Goal: Navigation & Orientation: Understand site structure

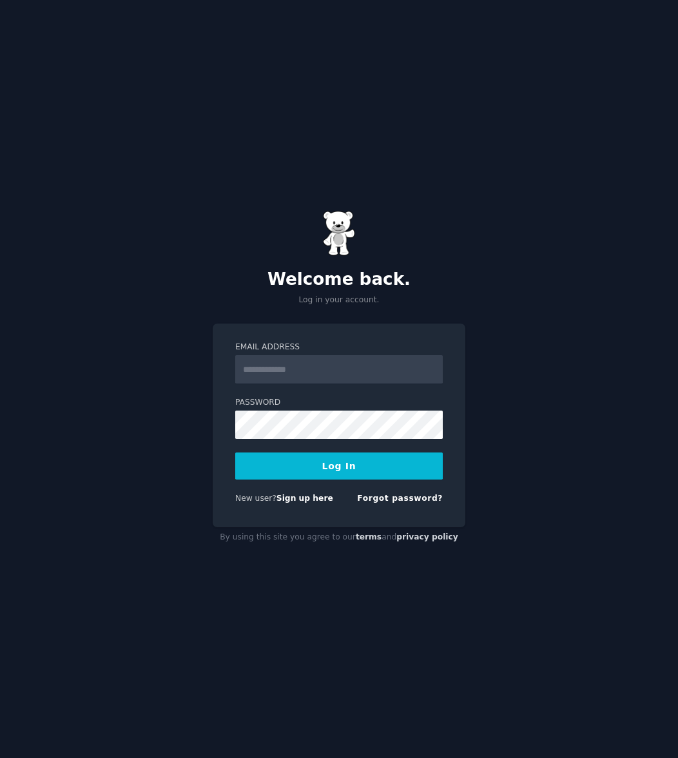
click at [326, 366] on input "Email Address" at bounding box center [338, 369] width 207 height 28
drag, startPoint x: 337, startPoint y: 394, endPoint x: 465, endPoint y: 105, distance: 315.6
click at [463, 103] on keeper-draggable-element at bounding box center [479, 194] width 224 height 198
type input "**********"
click at [359, 470] on button "Log In" at bounding box center [338, 465] width 207 height 27
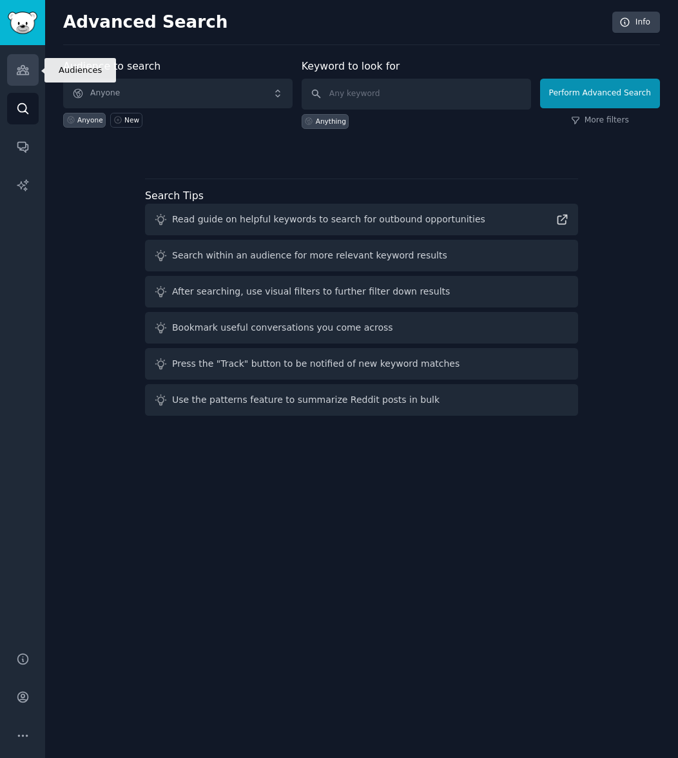
click at [24, 70] on icon "Sidebar" at bounding box center [23, 70] width 14 height 14
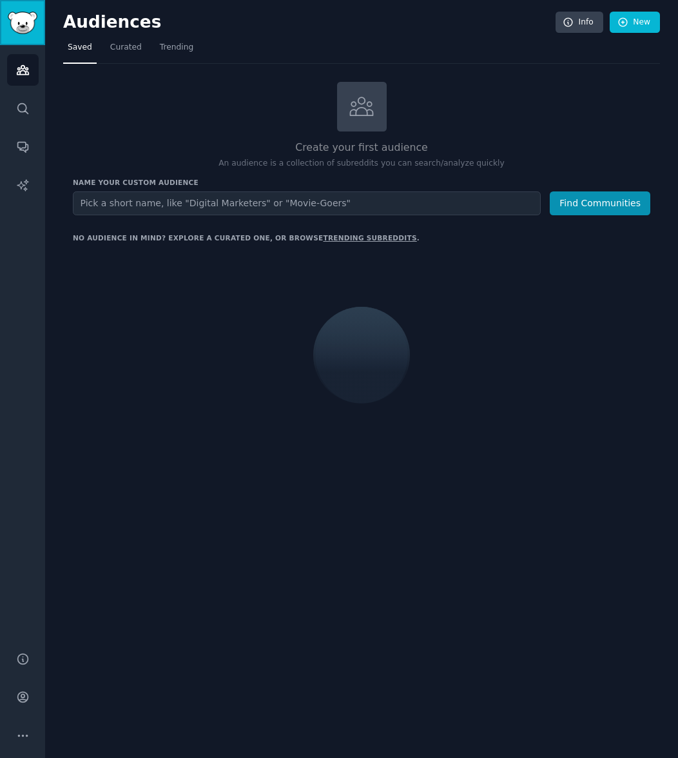
click at [26, 35] on link "Sidebar" at bounding box center [22, 22] width 45 height 45
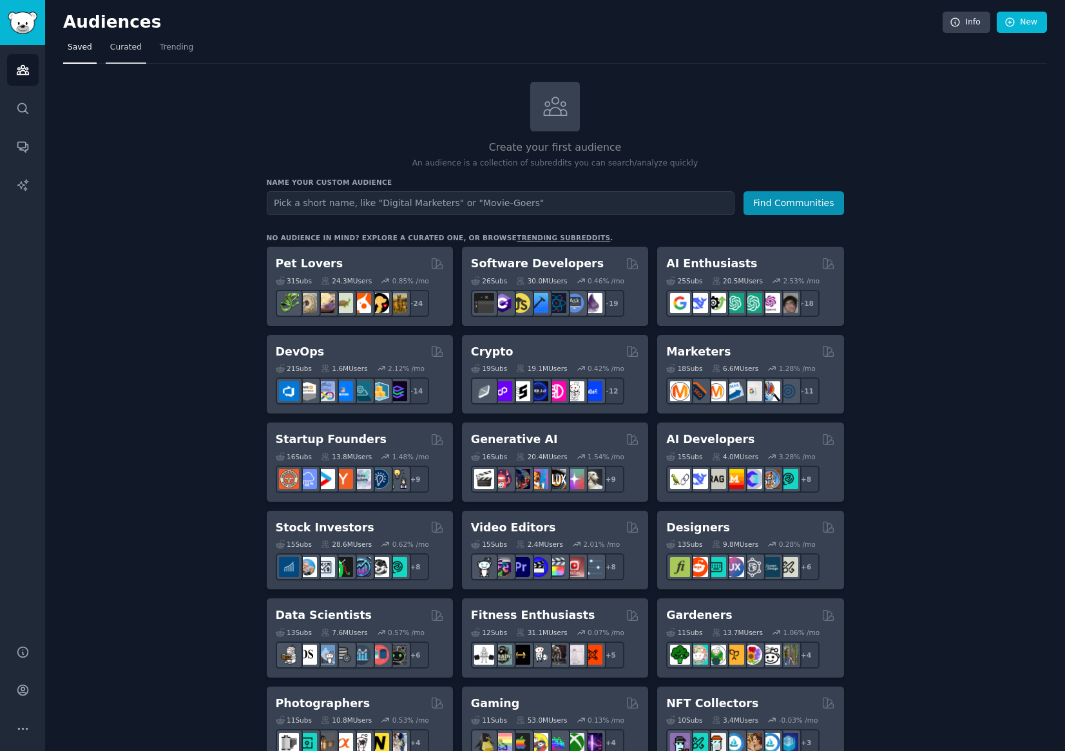
click at [121, 51] on span "Curated" at bounding box center [126, 48] width 32 height 12
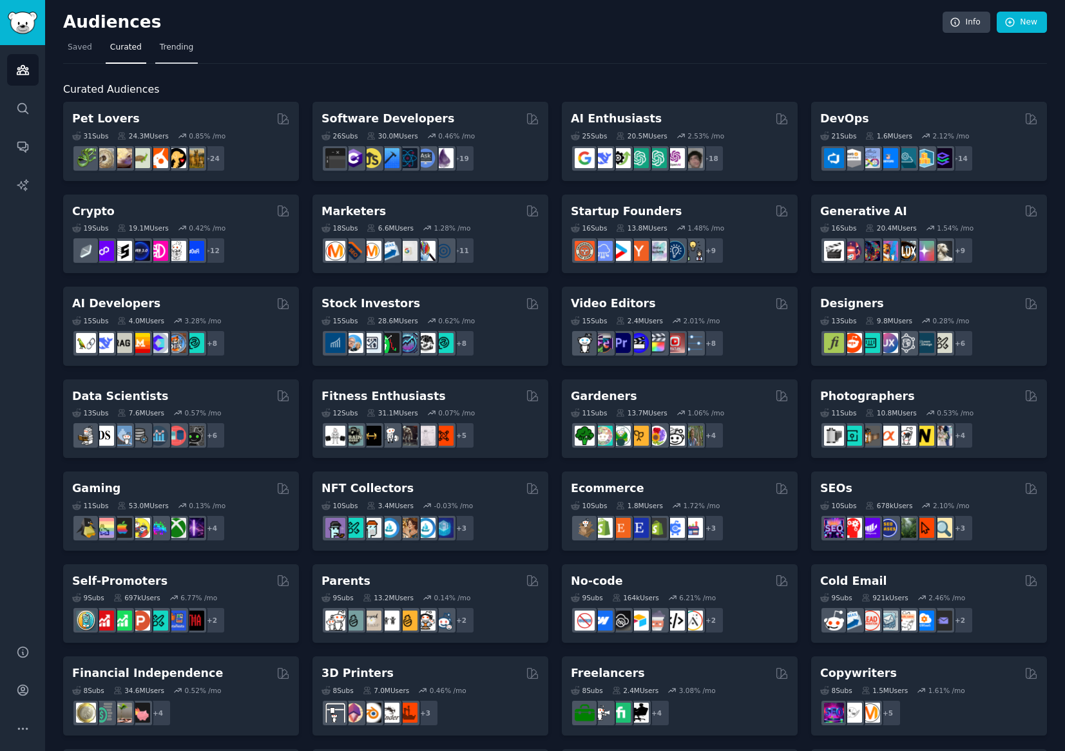
click at [169, 51] on span "Trending" at bounding box center [177, 48] width 34 height 12
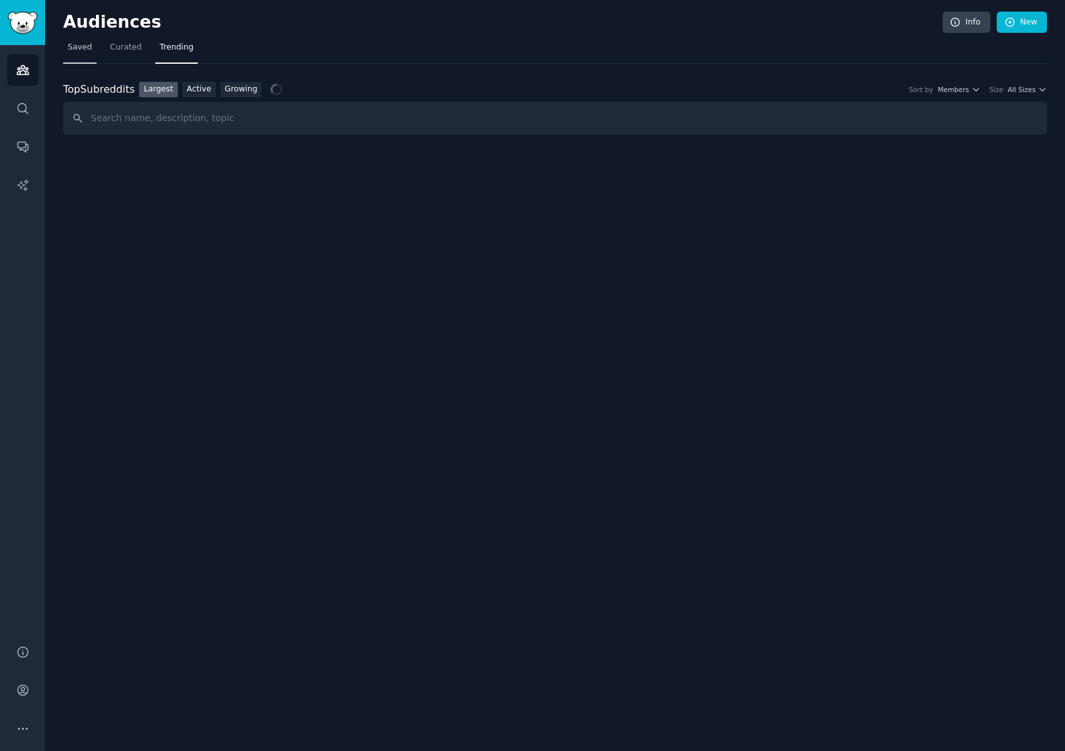
click at [75, 50] on span "Saved" at bounding box center [80, 48] width 24 height 12
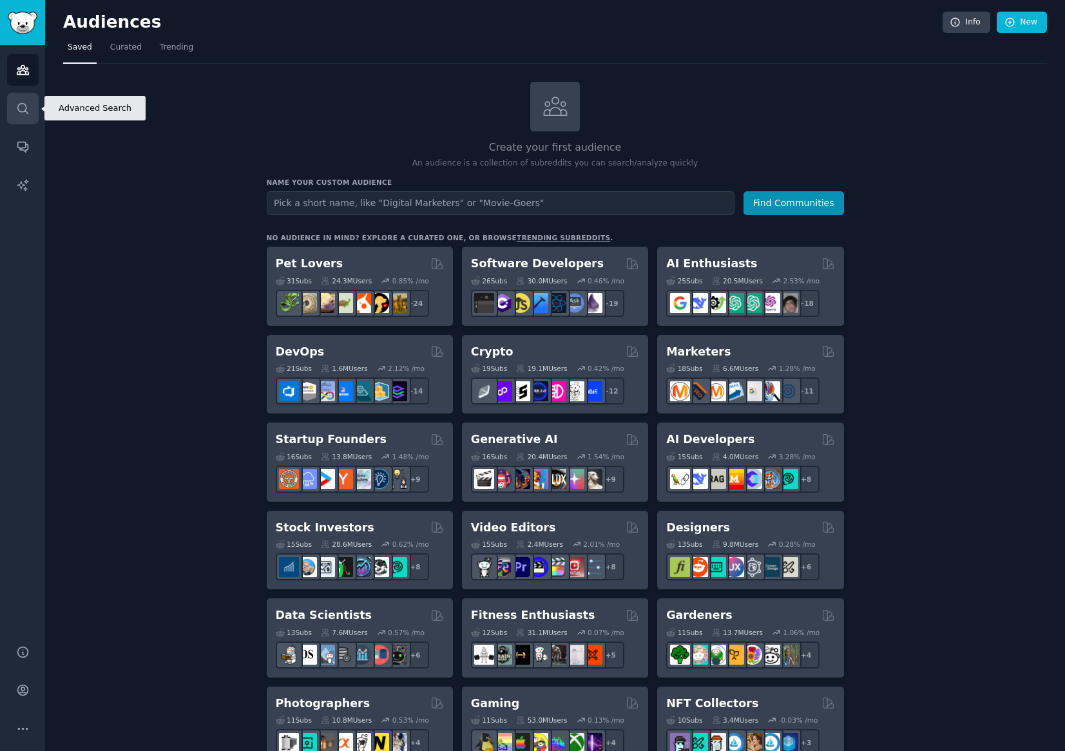
click at [21, 110] on icon "Sidebar" at bounding box center [23, 109] width 14 height 14
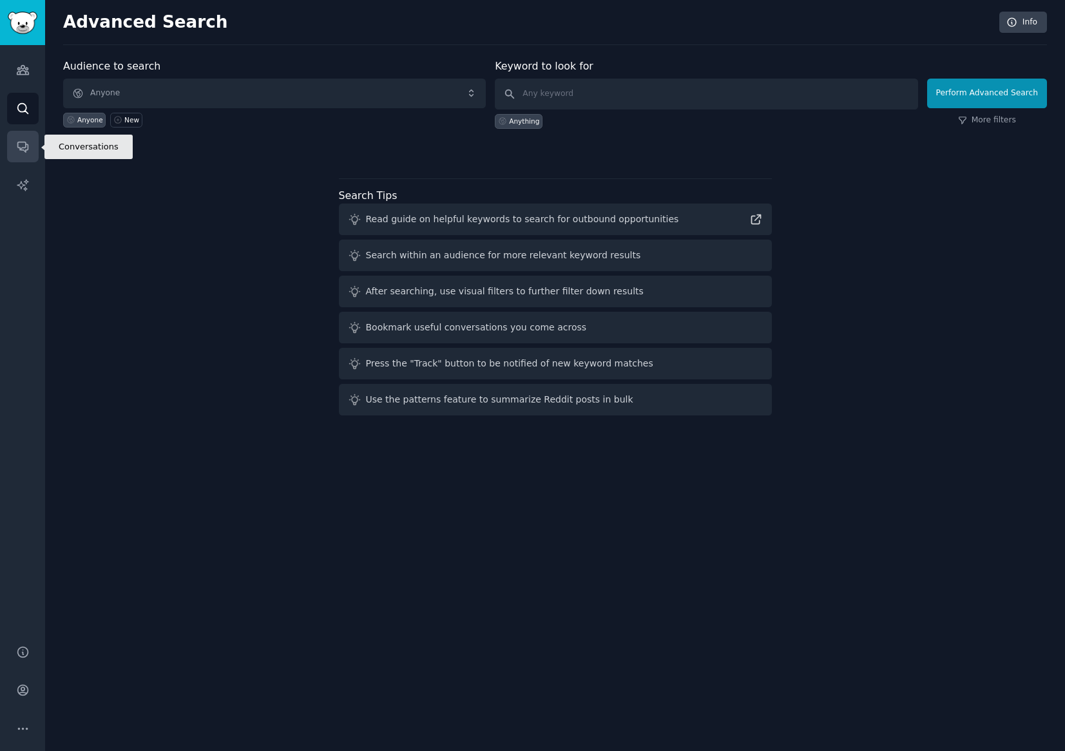
click at [23, 147] on icon "Sidebar" at bounding box center [22, 147] width 10 height 10
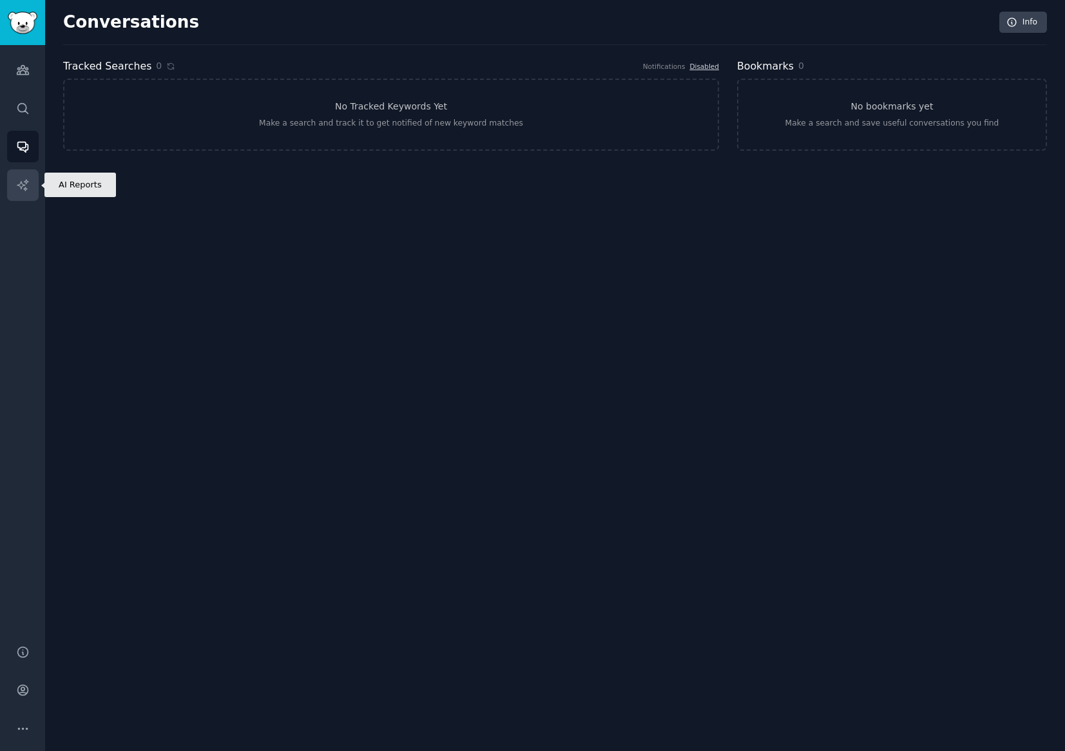
click at [23, 186] on icon "Sidebar" at bounding box center [22, 184] width 11 height 11
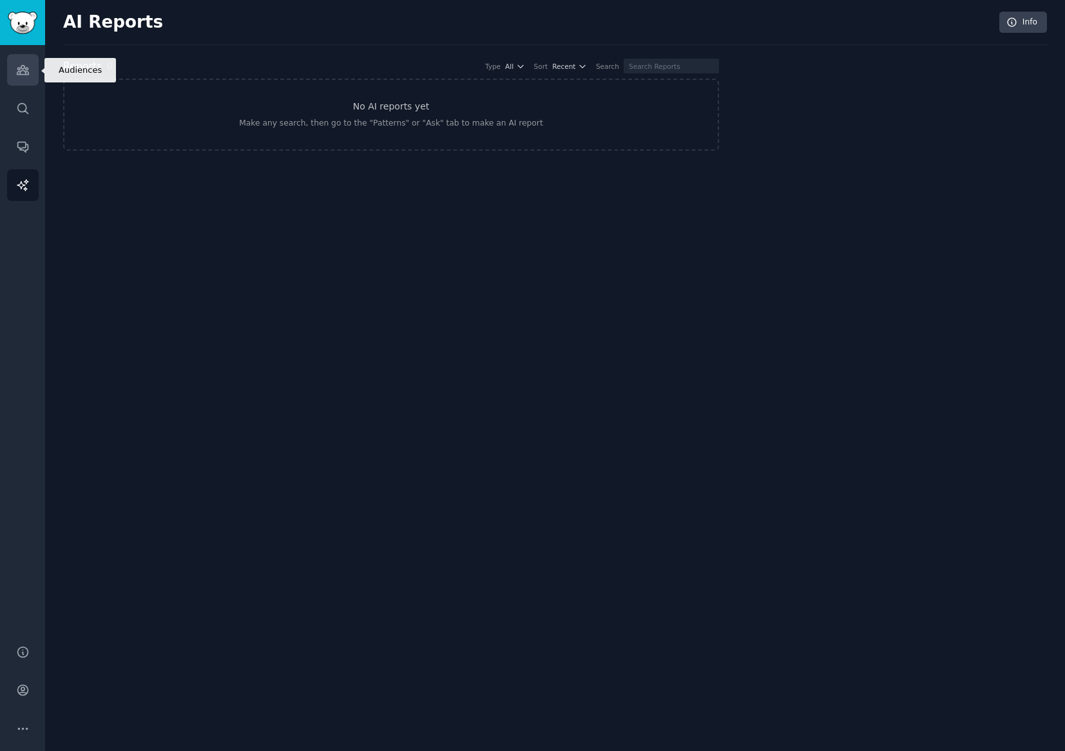
click at [19, 74] on icon "Sidebar" at bounding box center [23, 70] width 12 height 9
